Goal: Find specific page/section: Find specific page/section

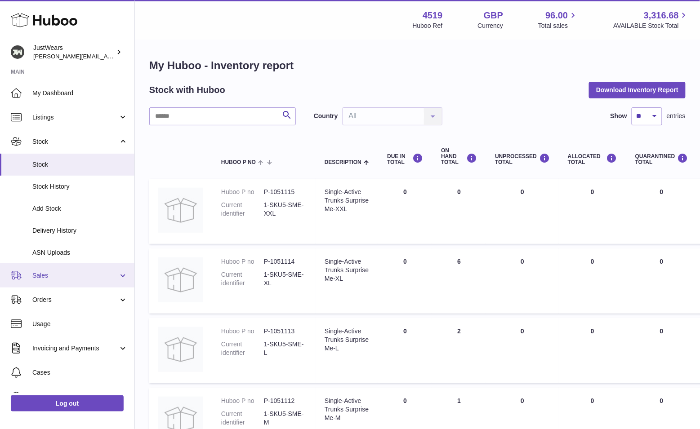
click at [79, 274] on span "Sales" at bounding box center [75, 275] width 86 height 9
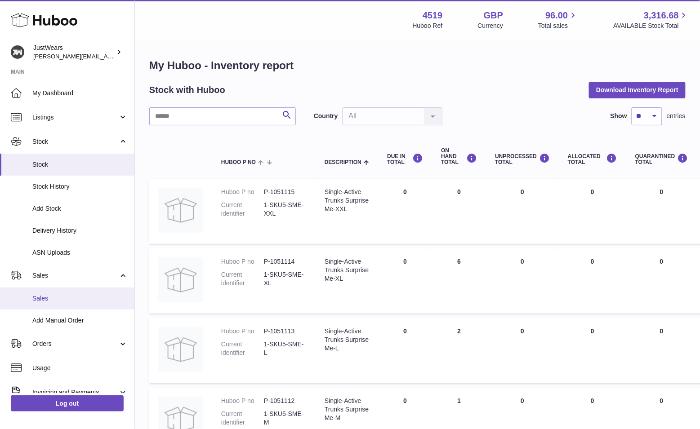
click at [85, 295] on span "Sales" at bounding box center [79, 298] width 95 height 9
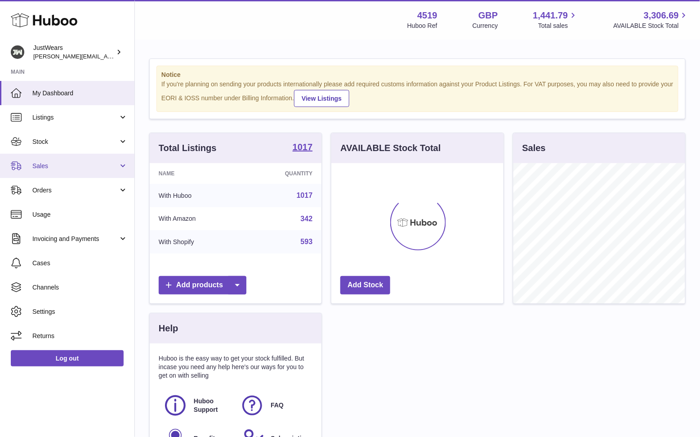
click at [77, 164] on span "Sales" at bounding box center [75, 166] width 86 height 9
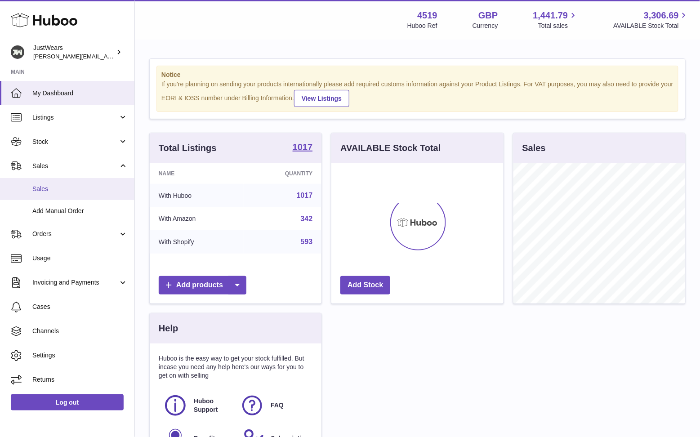
click at [79, 187] on span "Sales" at bounding box center [79, 189] width 95 height 9
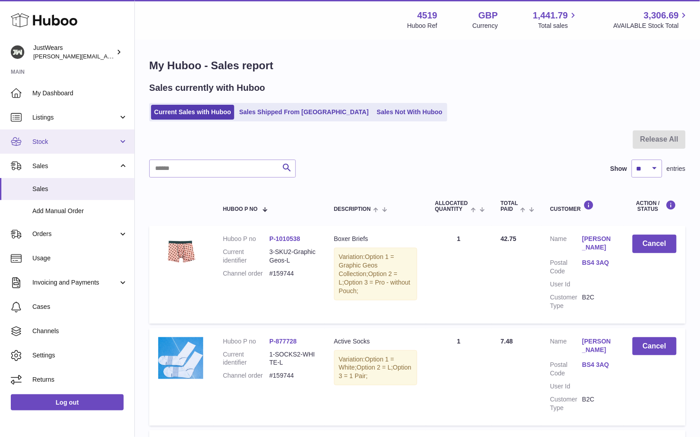
click at [82, 138] on span "Stock" at bounding box center [75, 142] width 86 height 9
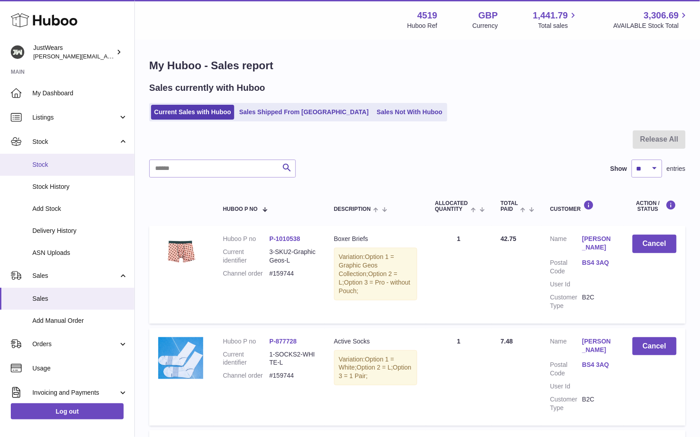
click at [88, 161] on span "Stock" at bounding box center [79, 164] width 95 height 9
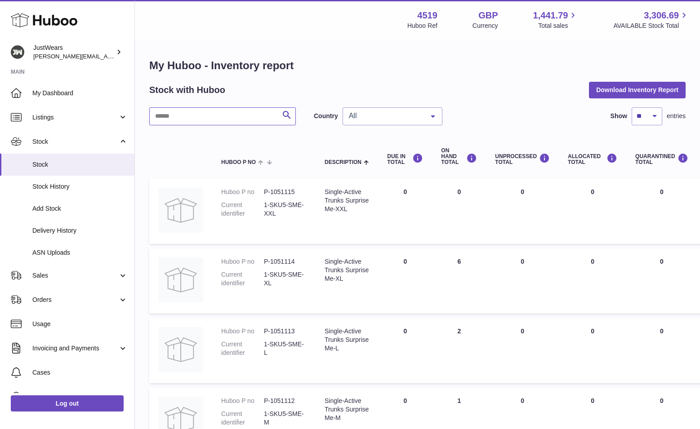
click at [203, 115] on input "text" at bounding box center [222, 116] width 147 height 18
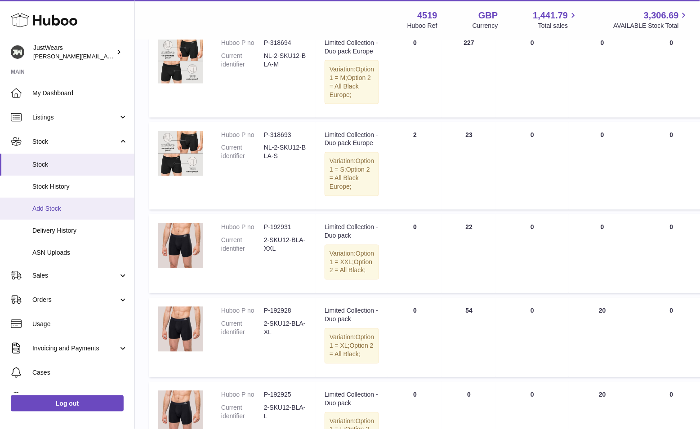
scroll to position [609, 0]
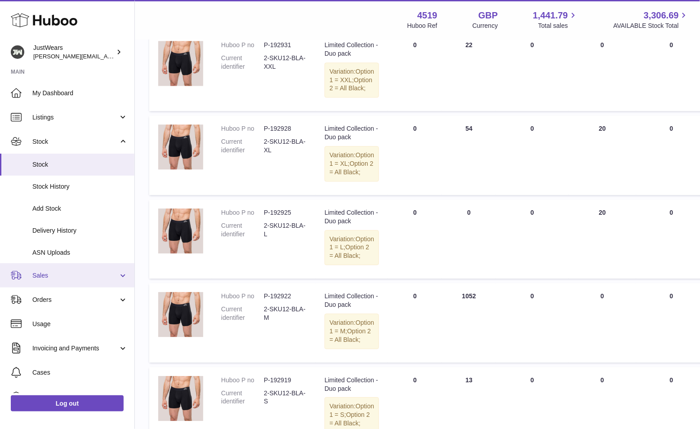
type input "**********"
click at [79, 273] on span "Sales" at bounding box center [75, 275] width 86 height 9
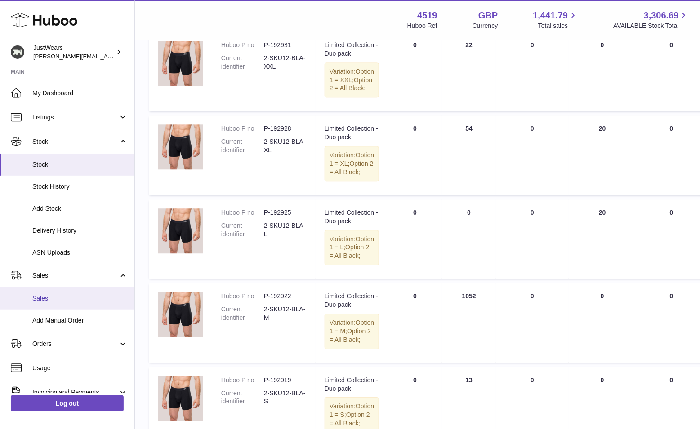
click at [76, 291] on link "Sales" at bounding box center [67, 299] width 134 height 22
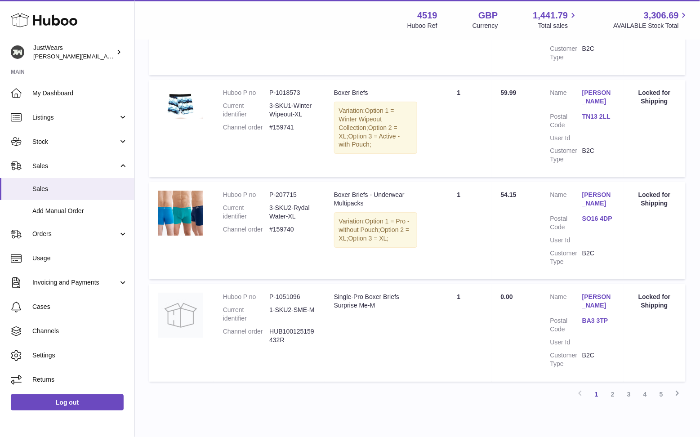
scroll to position [883, 0]
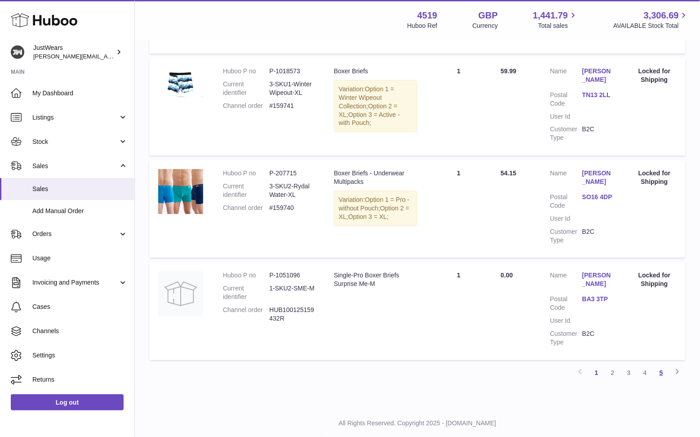
click at [661, 365] on link "5" at bounding box center [661, 373] width 16 height 16
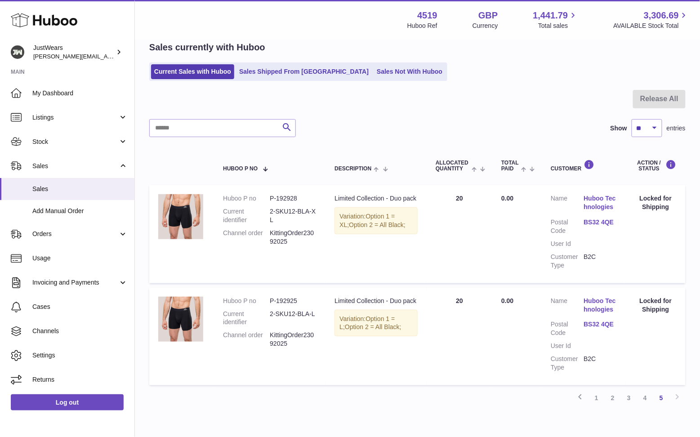
scroll to position [85, 0]
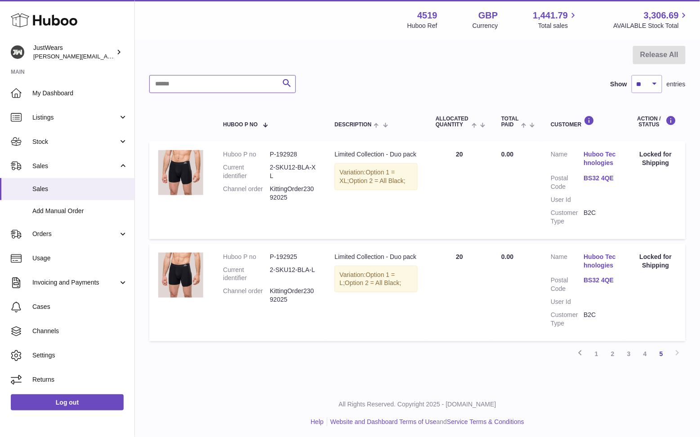
click at [176, 80] on input "text" at bounding box center [222, 84] width 147 height 18
type input "*******"
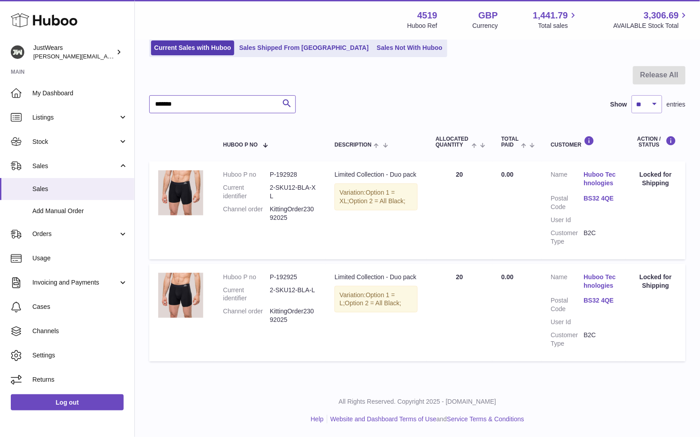
scroll to position [62, 0]
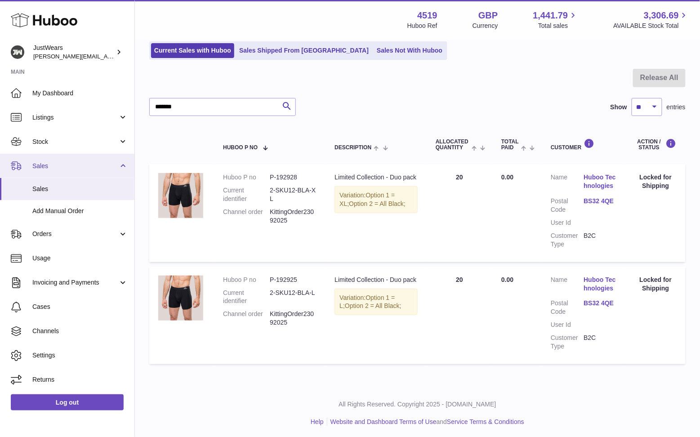
click at [208, 107] on input "*******" at bounding box center [222, 107] width 147 height 18
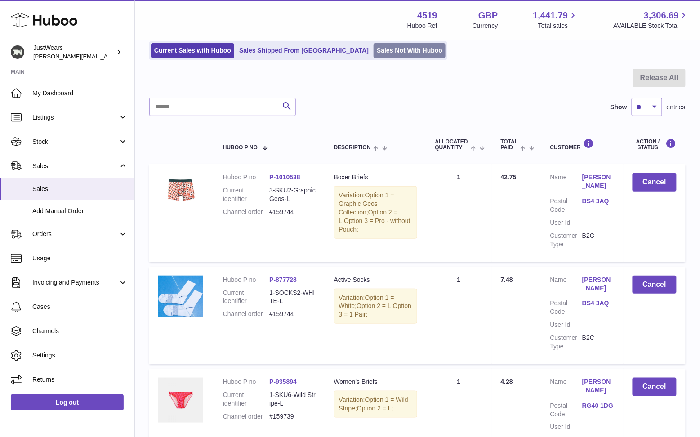
click at [374, 49] on link "Sales Not With Huboo" at bounding box center [410, 50] width 72 height 15
